Goal: Task Accomplishment & Management: Manage account settings

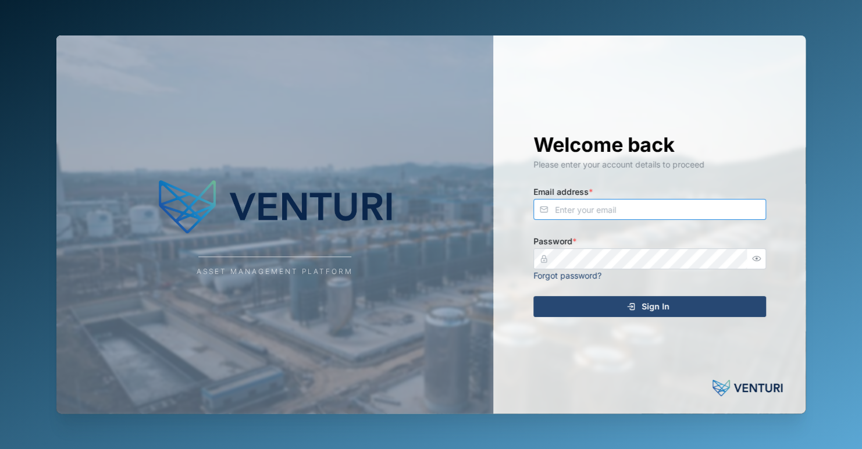
type input "[EMAIL_ADDRESS][DOMAIN_NAME]"
click at [673, 309] on div "Sign In" at bounding box center [648, 307] width 214 height 20
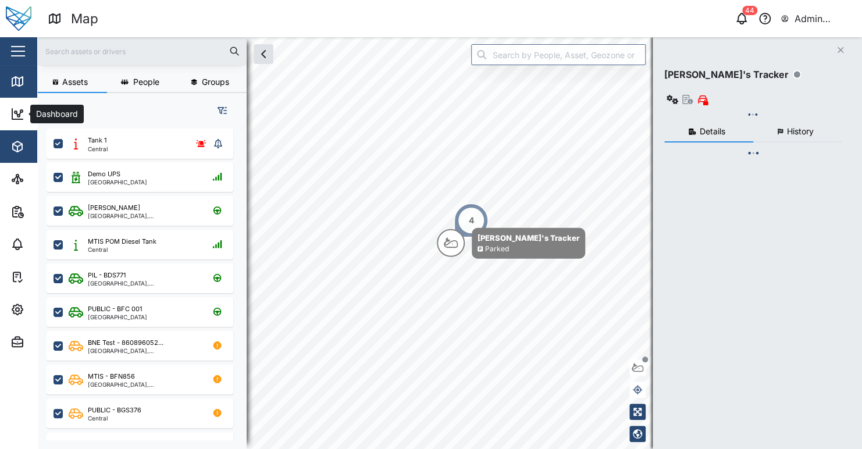
scroll to position [306, 181]
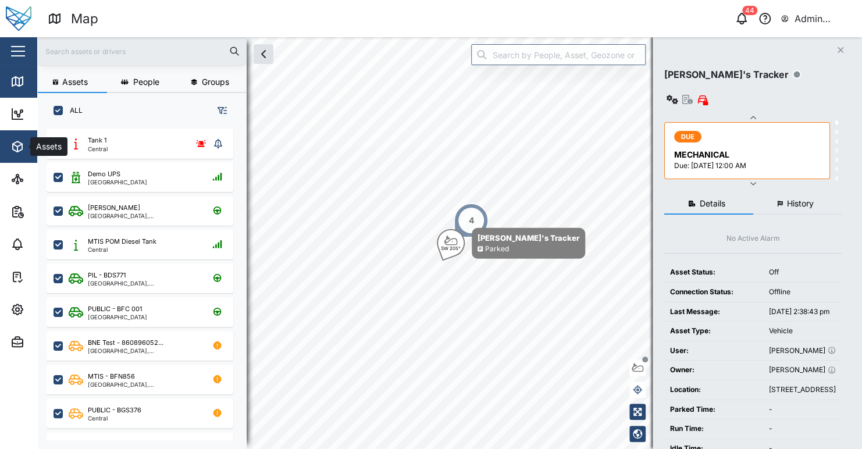
click at [19, 149] on icon "button" at bounding box center [17, 147] width 14 height 14
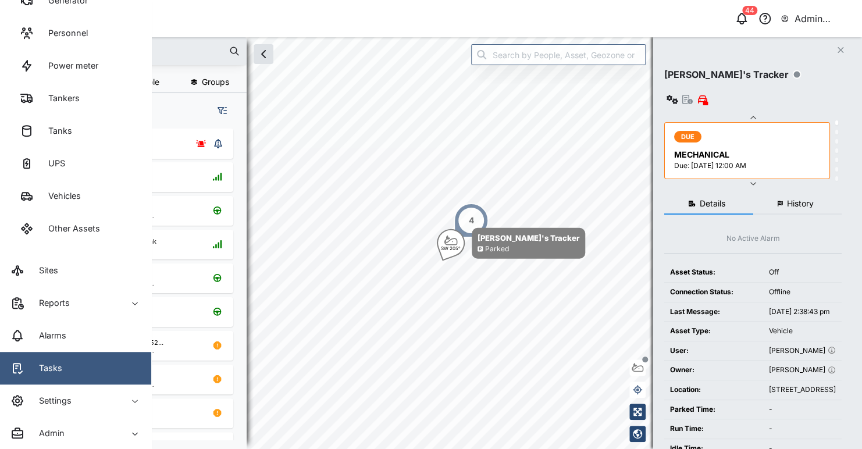
drag, startPoint x: 86, startPoint y: 408, endPoint x: 92, endPoint y: 379, distance: 29.6
click at [87, 406] on span "Settings" at bounding box center [63, 400] width 106 height 33
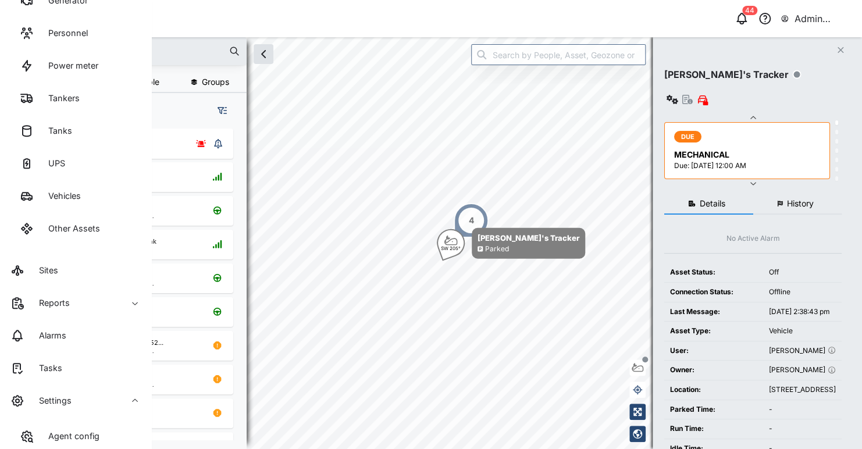
scroll to position [479, 0]
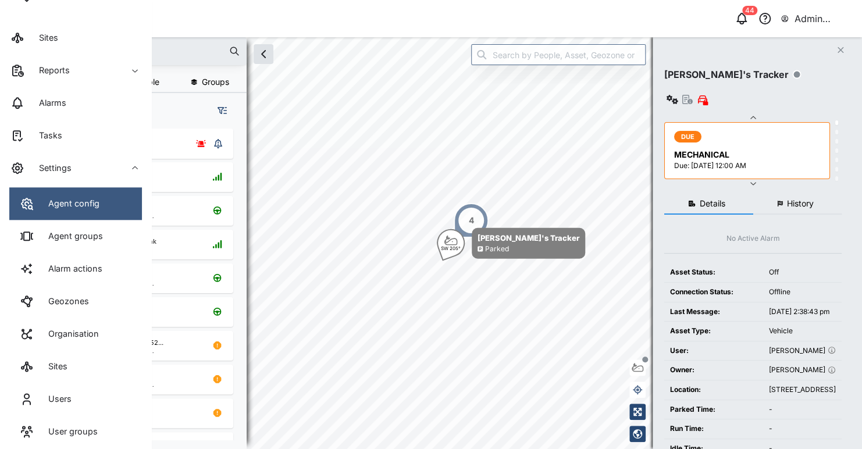
click at [97, 210] on link "Agent config" at bounding box center [75, 203] width 133 height 33
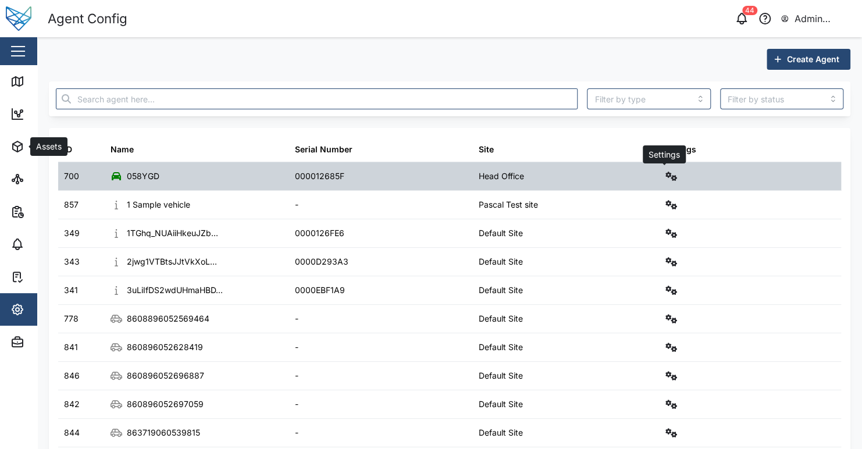
click at [665, 179] on icon "button" at bounding box center [671, 176] width 12 height 9
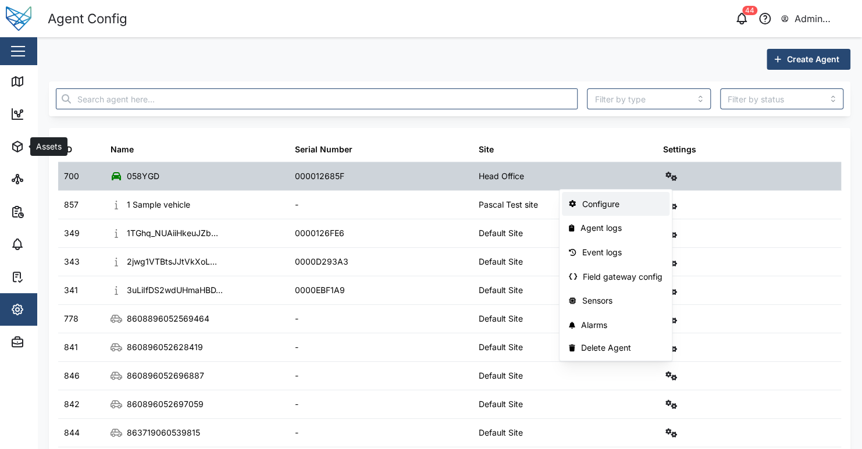
click at [644, 210] on link "Configure" at bounding box center [616, 204] width 108 height 24
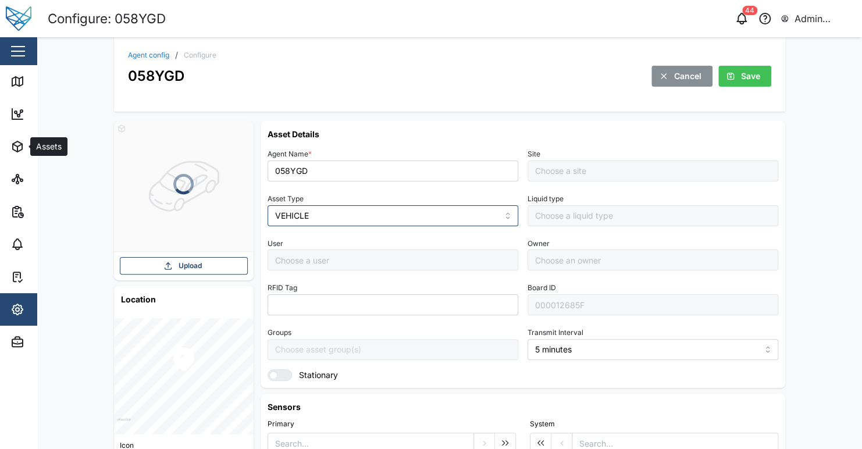
type input "Head Office"
type input "[PERSON_NAME]"
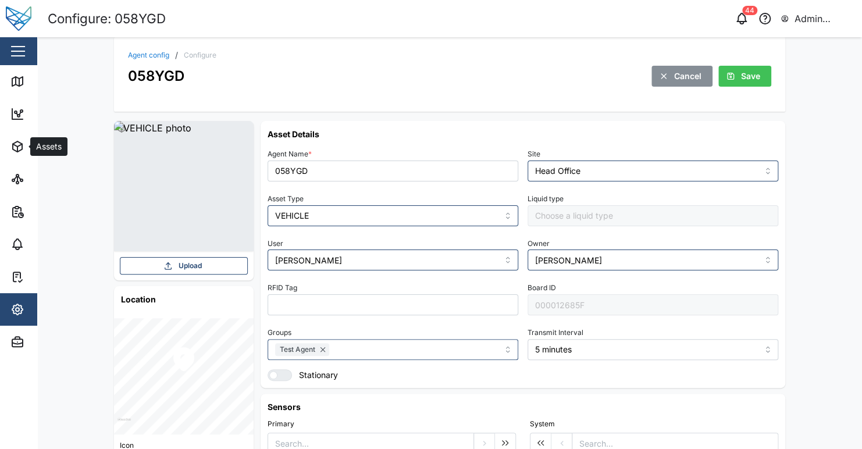
scroll to position [58, 0]
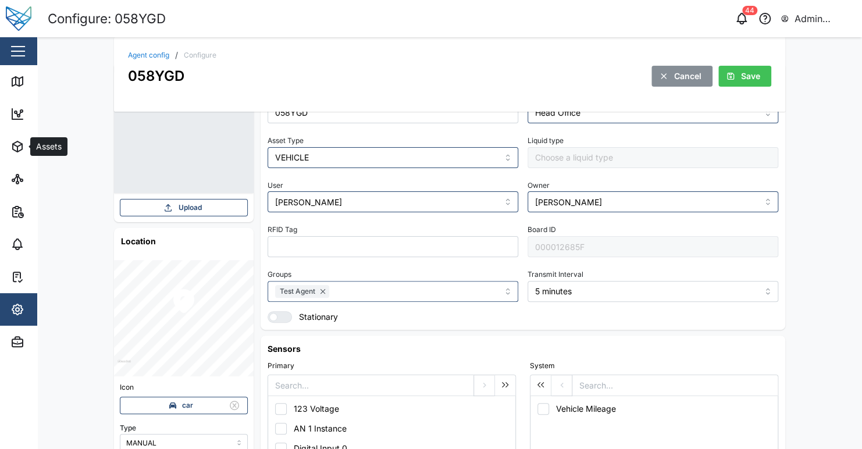
click at [436, 36] on header "Configure: 058YGD 44 Admin Zaerald Lungos" at bounding box center [431, 18] width 862 height 37
click at [345, 70] on div "058YGD Cancel Save" at bounding box center [449, 76] width 643 height 22
drag, startPoint x: 14, startPoint y: 140, endPoint x: 9, endPoint y: 144, distance: 6.2
click at [12, 142] on icon "button" at bounding box center [17, 147] width 14 height 14
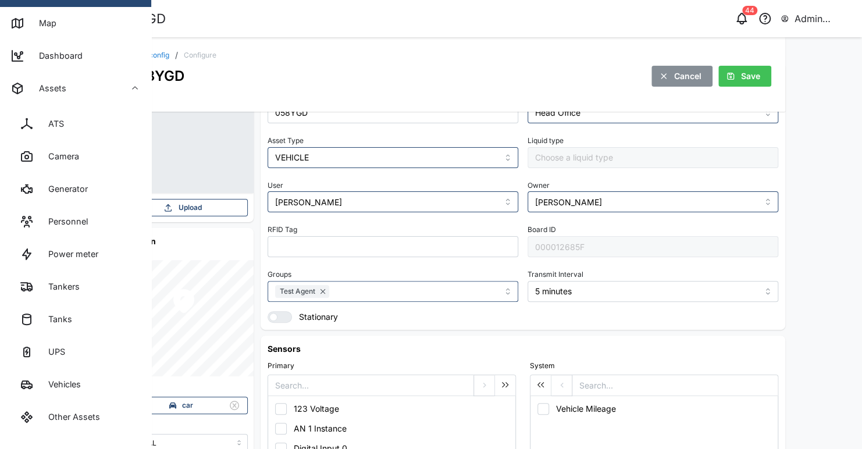
click at [76, 386] on div "Vehicles" at bounding box center [60, 384] width 41 height 13
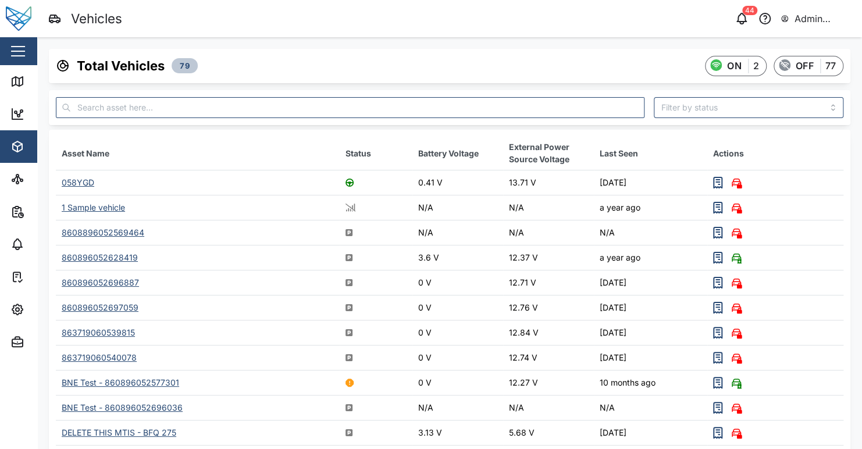
click at [87, 176] on td "058YGD" at bounding box center [198, 182] width 284 height 25
click at [91, 176] on td "058YGD" at bounding box center [198, 182] width 284 height 25
click at [82, 179] on div "058YGD" at bounding box center [78, 182] width 33 height 10
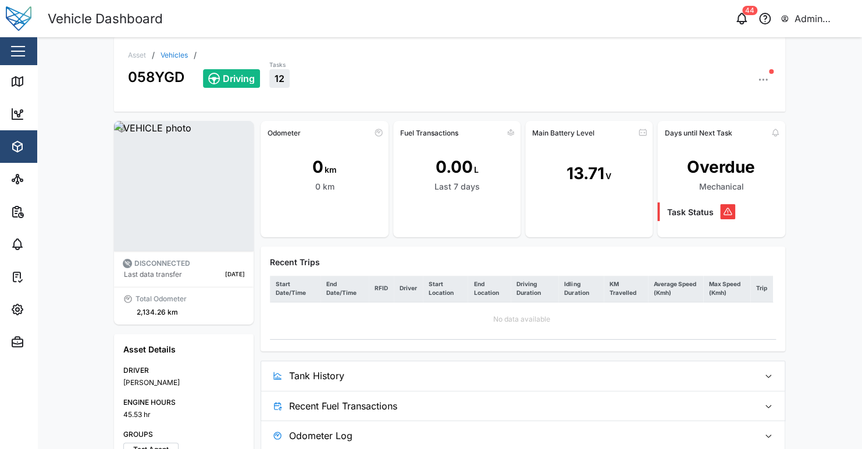
click at [454, 80] on div "Driving Tasks 12" at bounding box center [487, 73] width 568 height 28
